Goal: Information Seeking & Learning: Learn about a topic

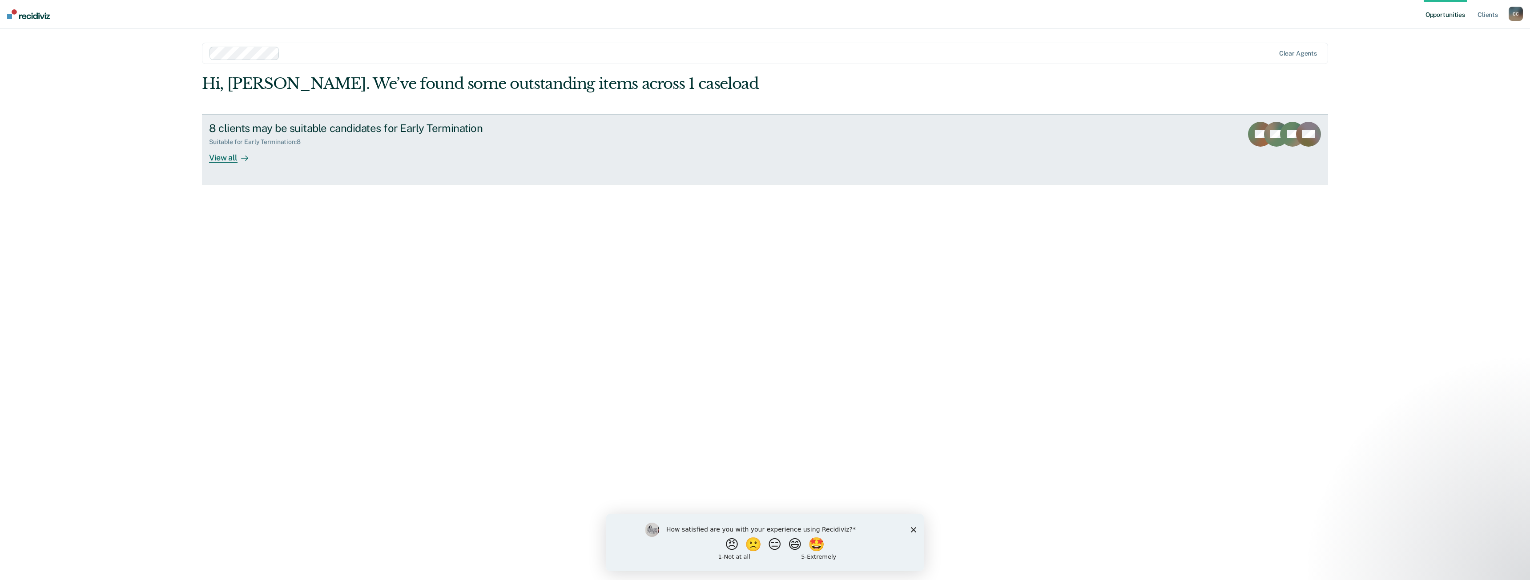
click at [224, 160] on div "View all" at bounding box center [234, 153] width 50 height 17
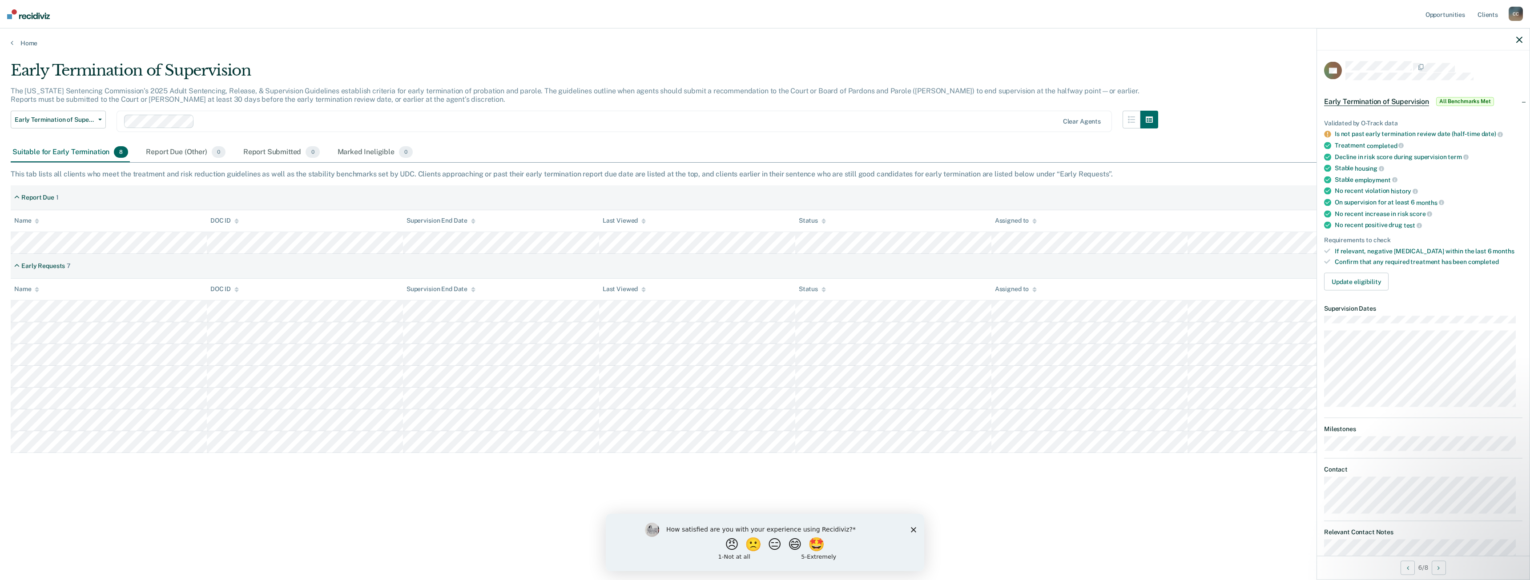
click at [1328, 135] on icon at bounding box center [1327, 134] width 7 height 7
